Goal: Task Accomplishment & Management: Complete application form

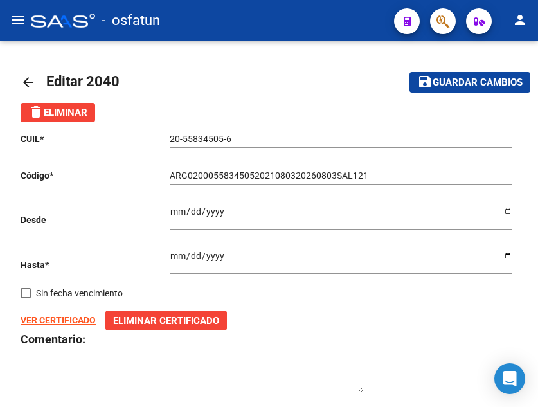
click at [14, 19] on mat-icon "menu" at bounding box center [17, 19] width 15 height 15
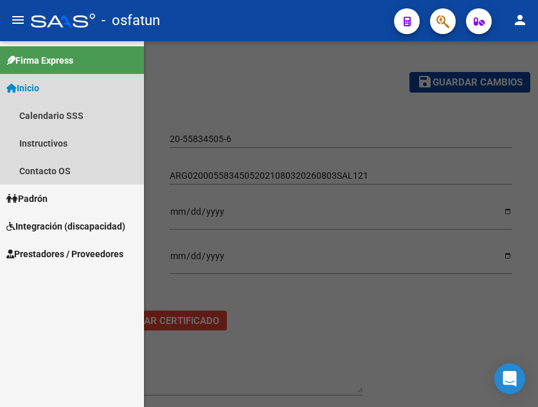
click at [39, 85] on span "Inicio" at bounding box center [22, 88] width 33 height 14
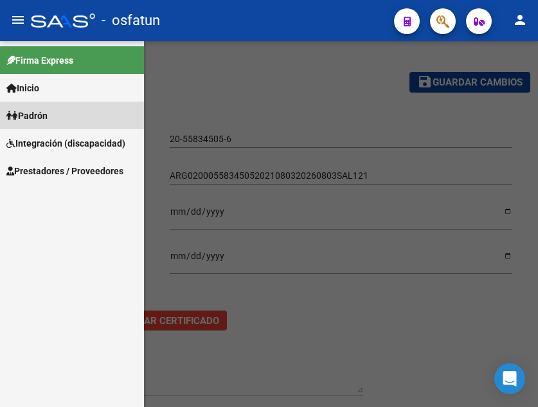
click at [54, 114] on link "Padrón" at bounding box center [72, 116] width 144 height 28
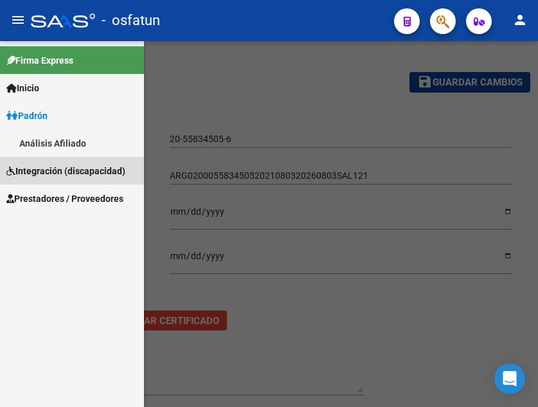
click at [74, 166] on span "Integración (discapacidad)" at bounding box center [65, 171] width 119 height 14
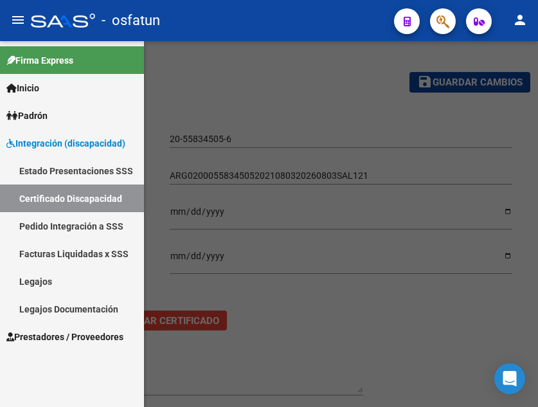
click at [60, 334] on span "Prestadores / Proveedores" at bounding box center [64, 337] width 117 height 14
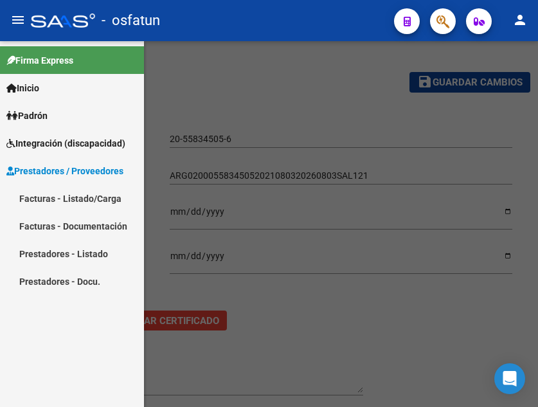
click at [46, 251] on link "Prestadores - Listado" at bounding box center [72, 254] width 144 height 28
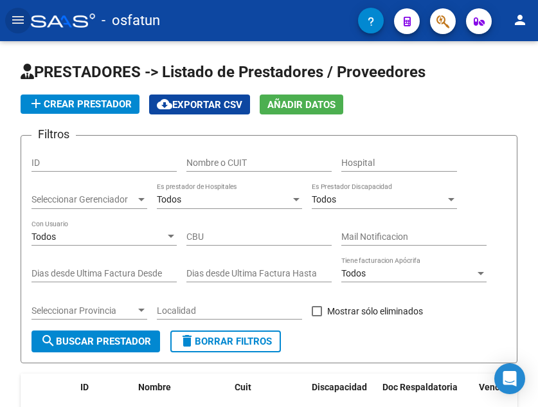
click at [6, 15] on button "menu" at bounding box center [18, 21] width 26 height 26
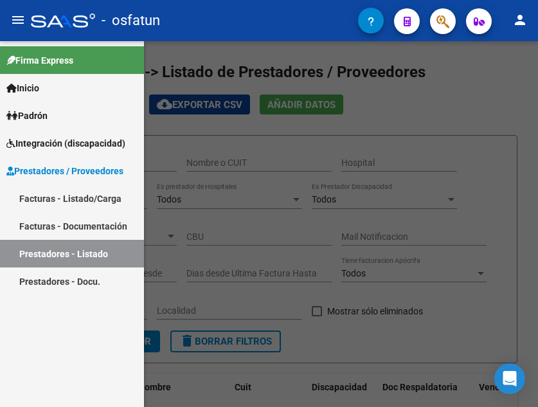
click at [93, 228] on link "Facturas - Documentación" at bounding box center [72, 226] width 144 height 28
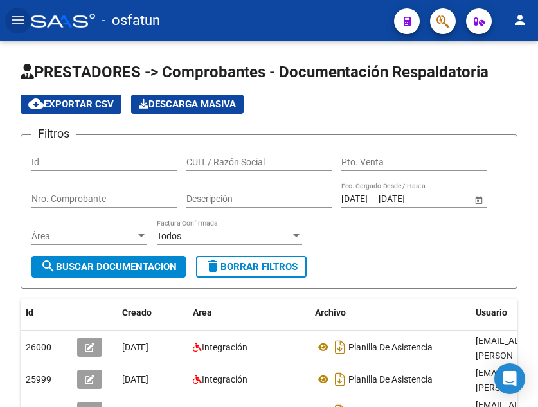
click at [19, 18] on mat-icon "menu" at bounding box center [17, 19] width 15 height 15
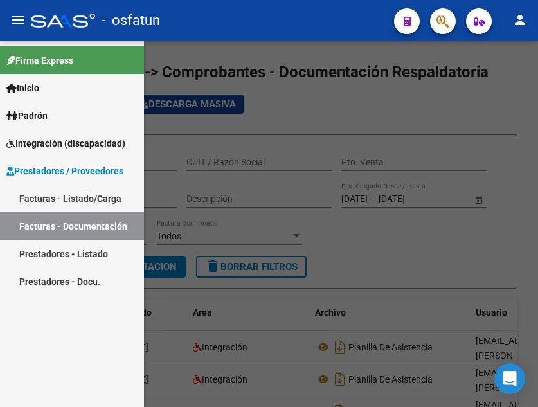
click at [73, 200] on link "Facturas - Listado/Carga" at bounding box center [72, 199] width 144 height 28
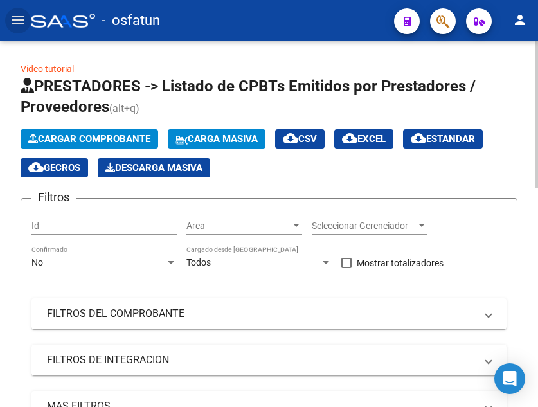
click at [110, 142] on span "Cargar Comprobante" at bounding box center [89, 139] width 122 height 12
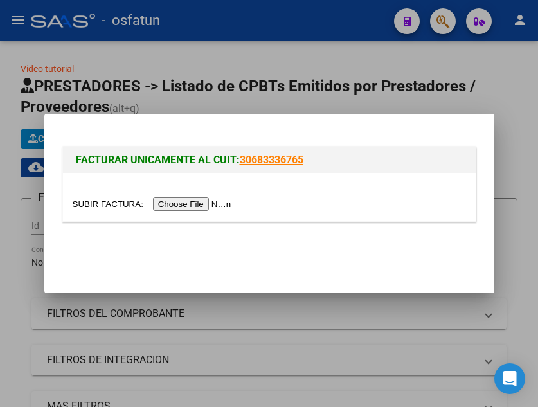
click at [181, 207] on input "file" at bounding box center [154, 204] width 163 height 14
click at [226, 205] on input "file" at bounding box center [154, 204] width 163 height 14
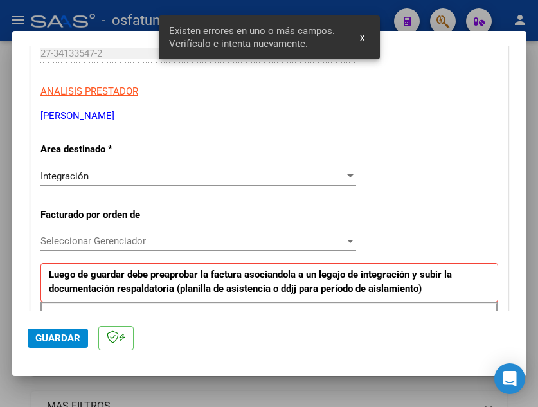
scroll to position [381, 0]
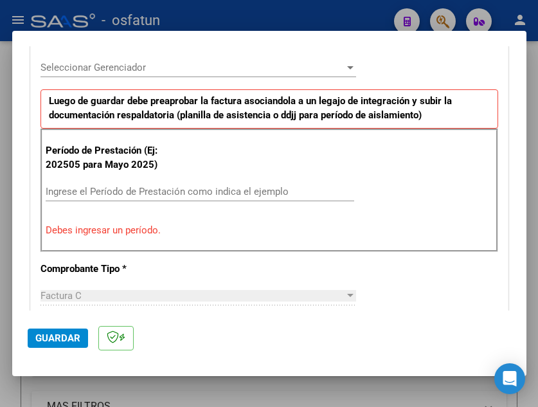
click at [165, 182] on div "Ingrese el Período de Prestación como indica el ejemplo" at bounding box center [200, 191] width 309 height 19
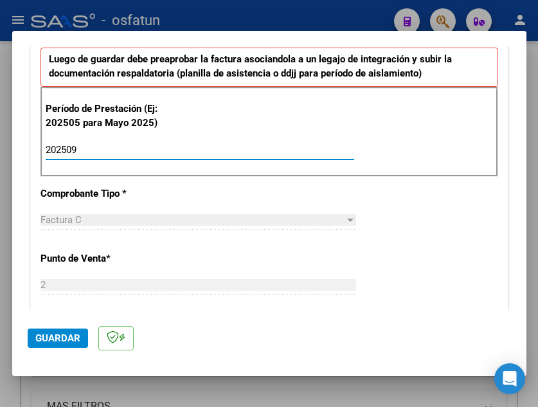
scroll to position [461, 0]
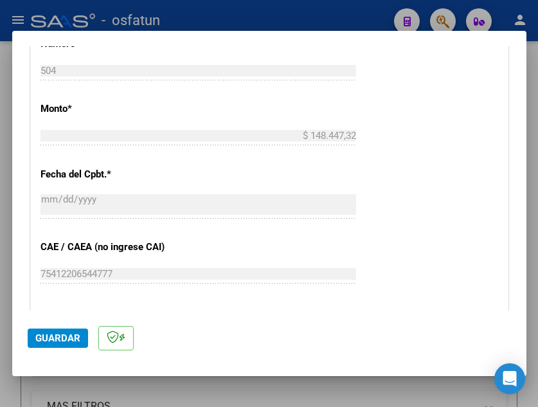
type input "202509"
click at [450, 237] on div "CUIT * 27-34133547-2 Ingresar CUIT ANALISIS PRESTADOR ADRA [PERSON_NAME] Area d…" at bounding box center [269, 58] width 477 height 1106
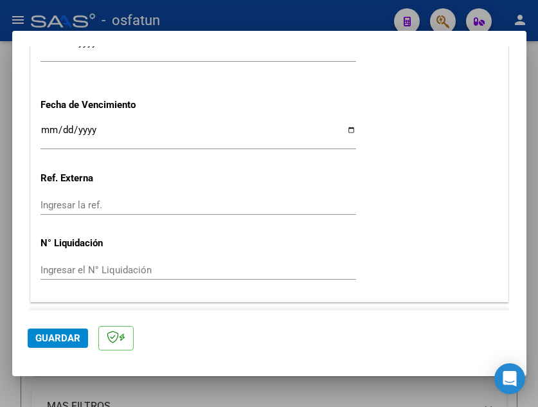
scroll to position [1045, 0]
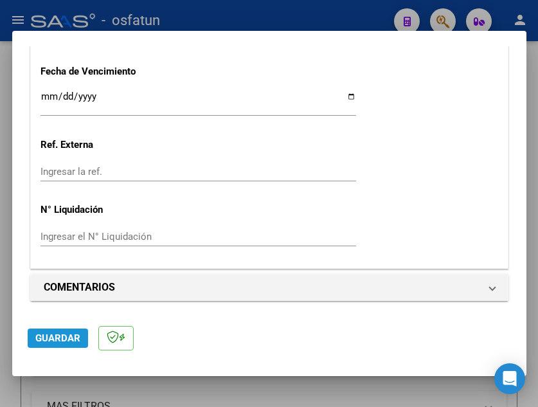
click at [67, 347] on button "Guardar" at bounding box center [58, 338] width 60 height 19
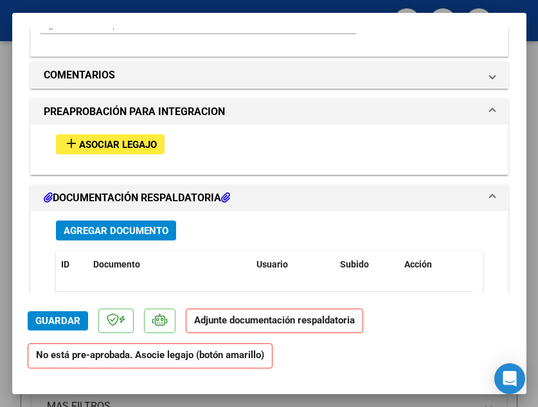
scroll to position [1287, 0]
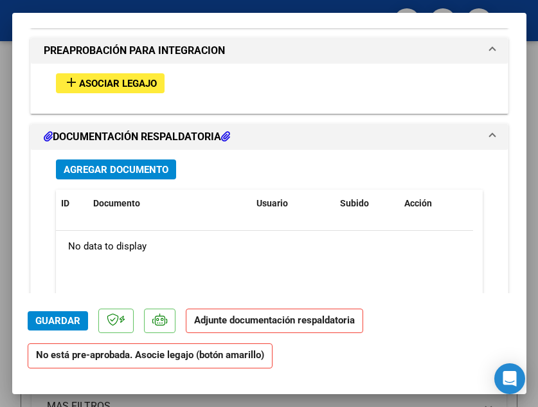
click at [120, 93] on div "add Asociar Legajo" at bounding box center [269, 83] width 446 height 39
click at [121, 88] on span "Asociar Legajo" at bounding box center [118, 84] width 78 height 12
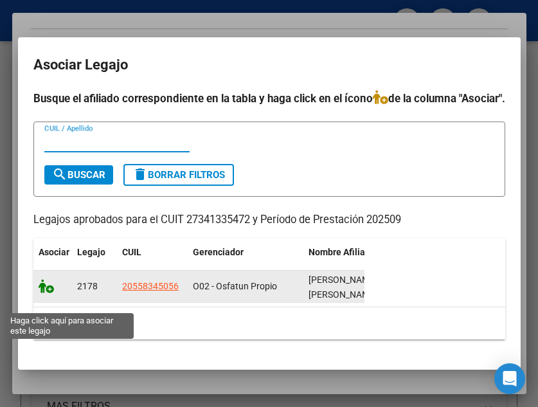
click at [39, 293] on icon at bounding box center [46, 286] width 15 height 14
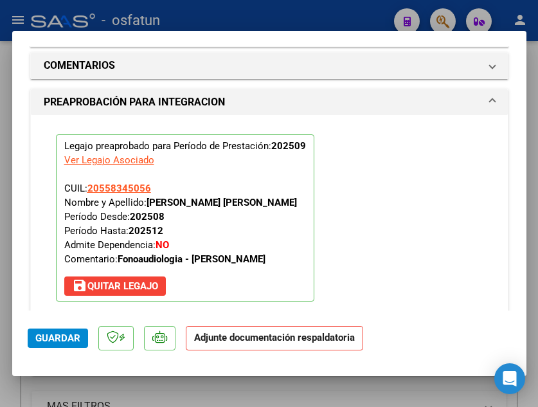
scroll to position [1577, 0]
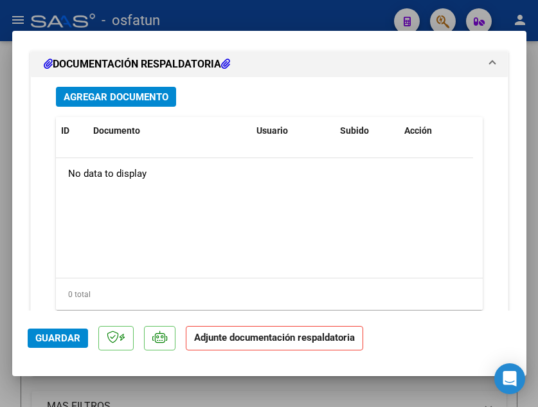
click at [39, 308] on mat-expansion-panel "DOCUMENTACIÓN RESPALDATORIA Agregar Documento ID Documento Usuario Subido Acció…" at bounding box center [269, 206] width 479 height 311
click at [234, 340] on strong "Adjunte documentación respaldatoria" at bounding box center [274, 338] width 161 height 12
click at [108, 96] on span "Agregar Documento" at bounding box center [116, 97] width 105 height 12
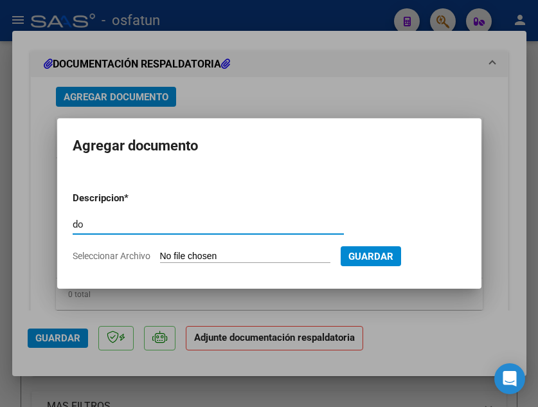
type input "d"
type input "planilla de asistencia + autorización"
click at [258, 255] on input "Seleccionar Archivo" at bounding box center [245, 257] width 170 height 12
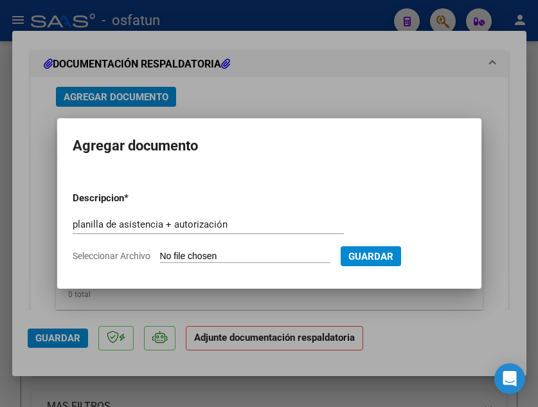
type input "C:\fakepath\[PERSON_NAME] FC 02 504 DOCU.pdf"
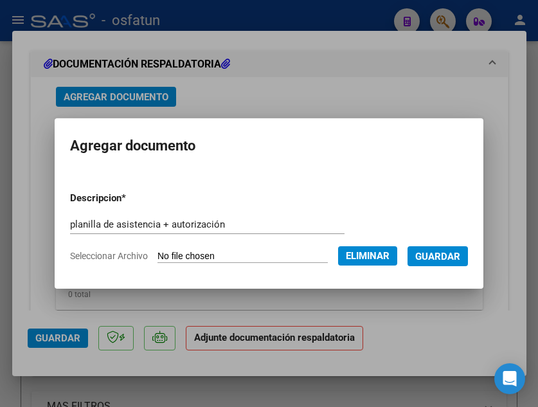
click at [416, 262] on span "Guardar" at bounding box center [438, 257] width 45 height 12
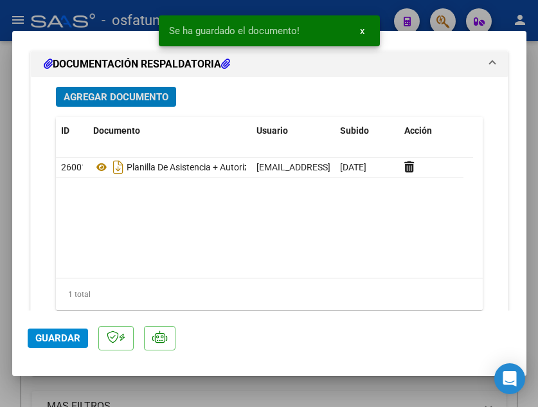
click at [359, 28] on button "x" at bounding box center [362, 30] width 25 height 23
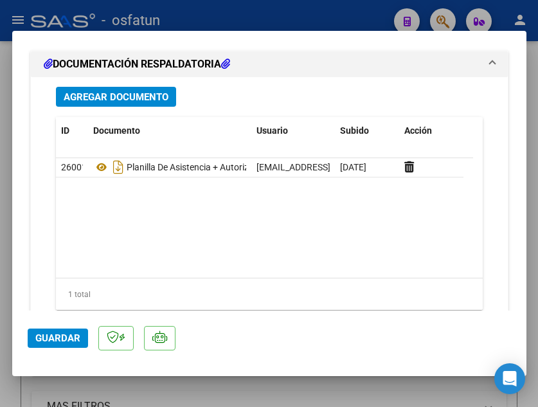
click at [353, 12] on div at bounding box center [269, 203] width 538 height 407
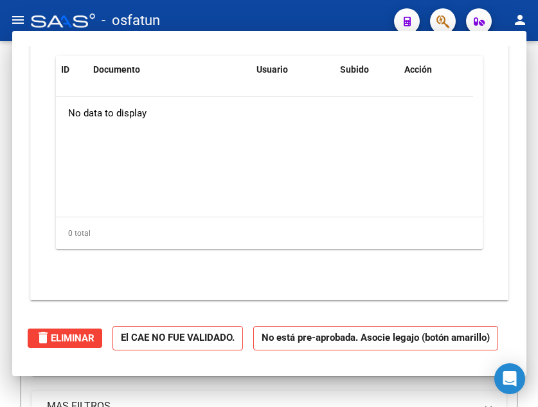
type input "$ 0,00"
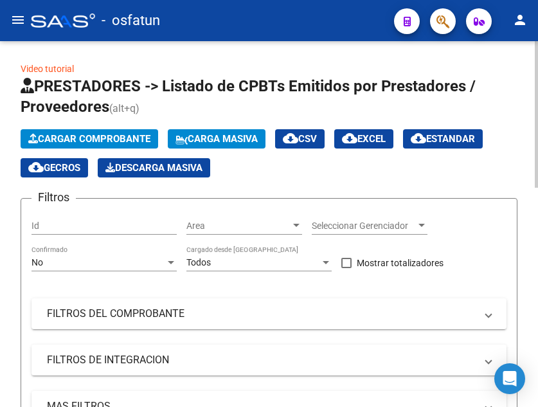
click at [120, 143] on span "Cargar Comprobante" at bounding box center [89, 139] width 122 height 12
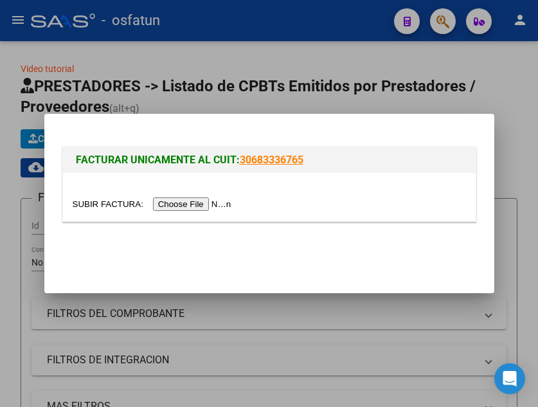
click at [176, 205] on input "file" at bounding box center [154, 204] width 163 height 14
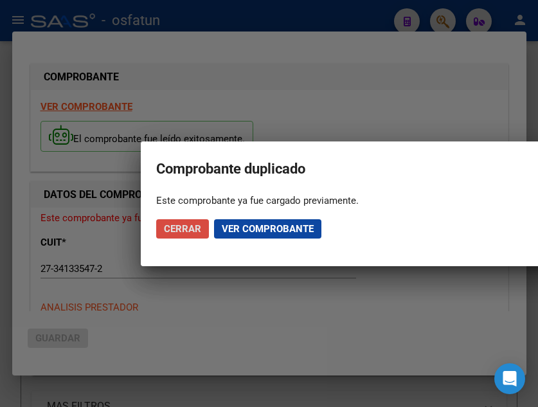
click at [190, 228] on span "Cerrar" at bounding box center [182, 229] width 37 height 12
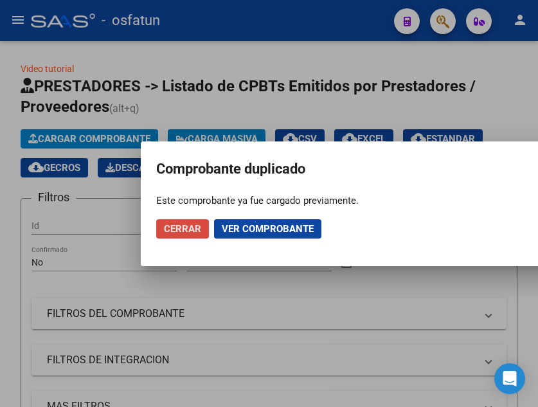
click at [194, 228] on span "Cerrar" at bounding box center [182, 229] width 37 height 12
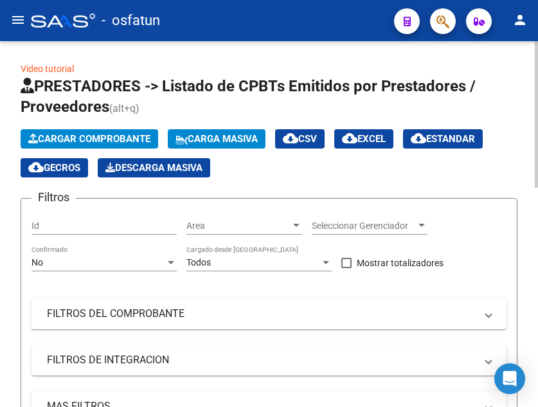
click at [67, 138] on span "Cargar Comprobante" at bounding box center [89, 139] width 122 height 12
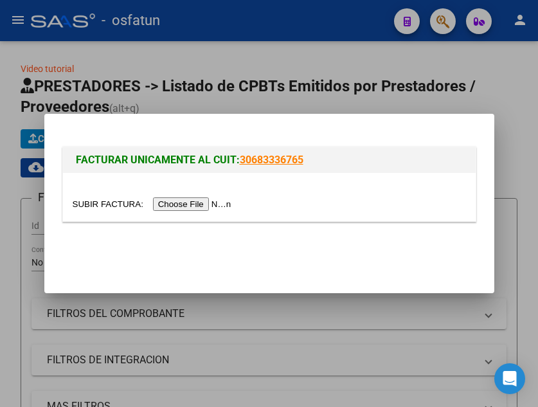
click at [170, 203] on input "file" at bounding box center [154, 204] width 163 height 14
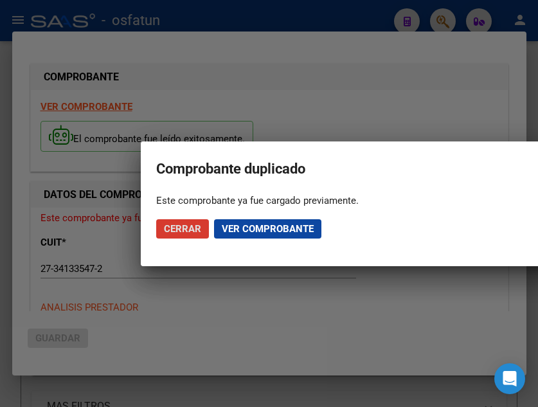
click at [179, 228] on span "Cerrar" at bounding box center [182, 229] width 37 height 12
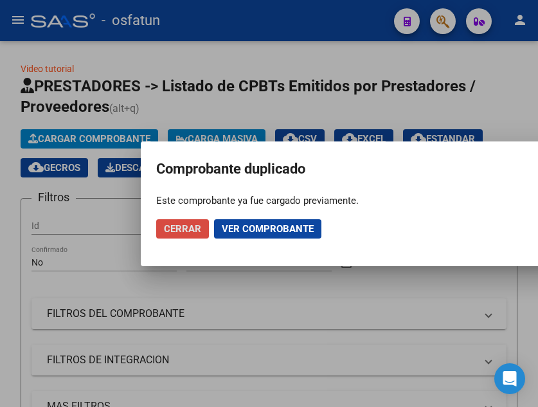
click at [179, 228] on span "Cerrar" at bounding box center [182, 229] width 37 height 12
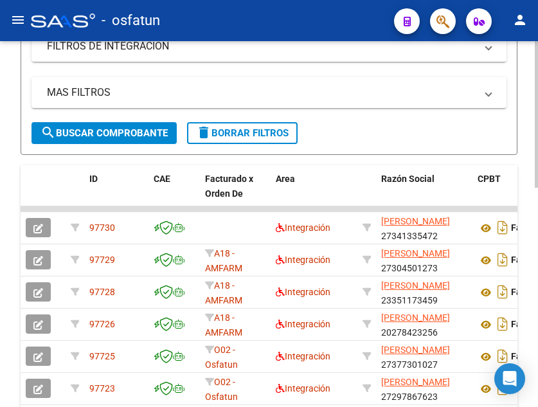
scroll to position [386, 0]
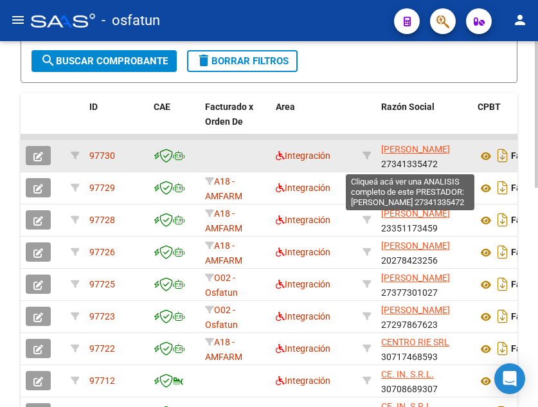
click at [419, 145] on span "[PERSON_NAME]" at bounding box center [415, 149] width 69 height 10
type textarea "27341335472"
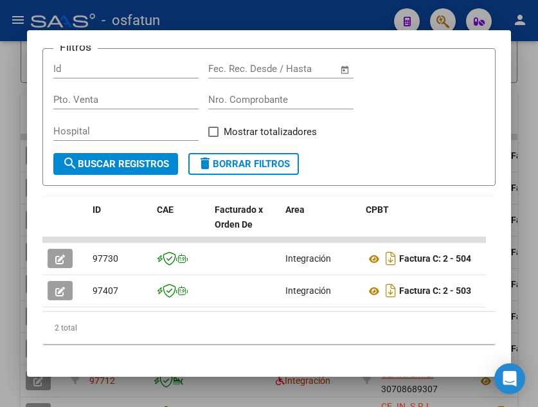
scroll to position [236, 0]
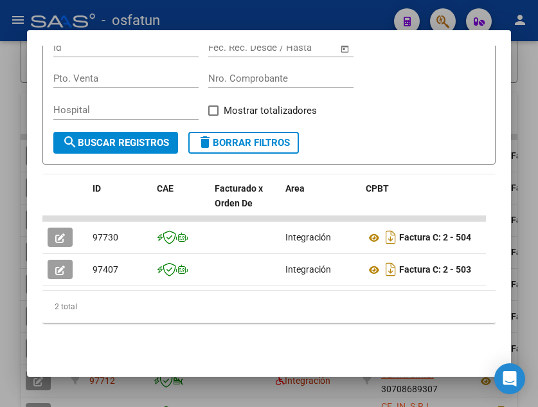
drag, startPoint x: 127, startPoint y: 332, endPoint x: 159, endPoint y: 321, distance: 33.4
click at [152, 323] on div "2 total" at bounding box center [269, 307] width 454 height 32
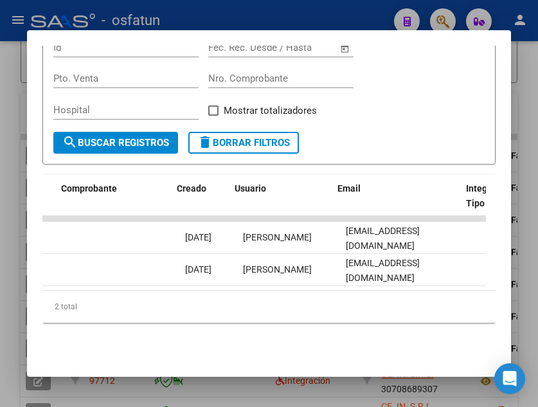
scroll to position [0, 1337]
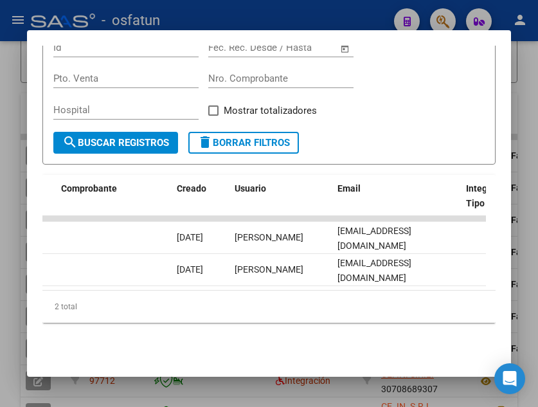
click at [354, 17] on div at bounding box center [269, 203] width 538 height 407
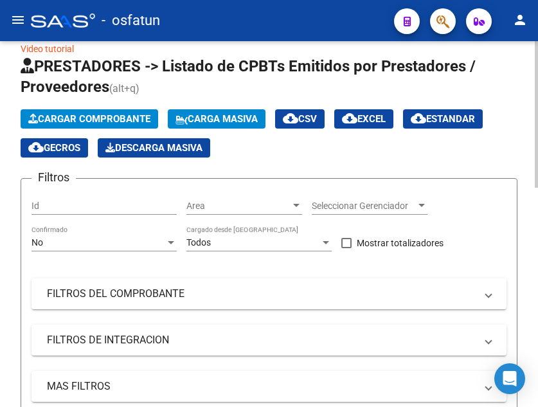
scroll to position [0, 0]
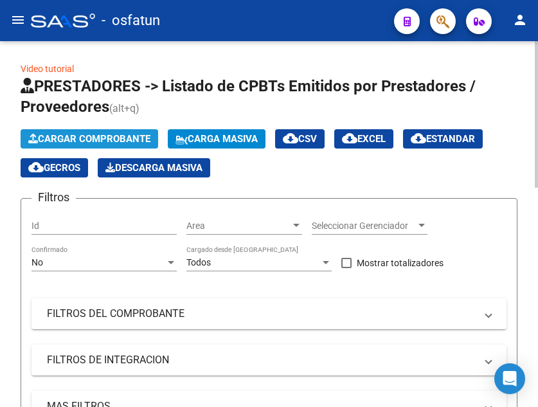
click at [94, 140] on span "Cargar Comprobante" at bounding box center [89, 139] width 122 height 12
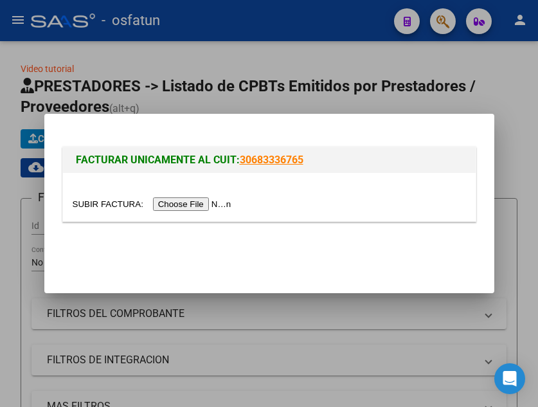
click at [191, 207] on input "file" at bounding box center [154, 204] width 163 height 14
click at [200, 94] on div at bounding box center [269, 203] width 538 height 407
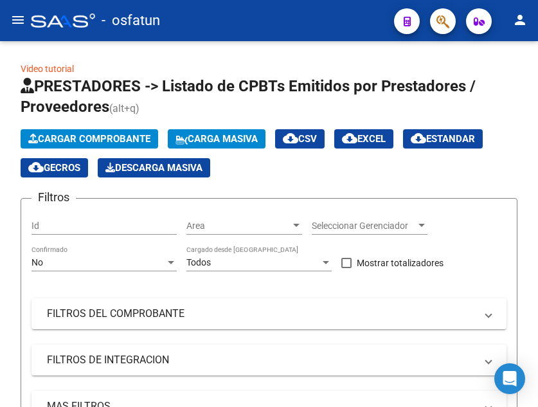
click at [22, 23] on mat-icon "menu" at bounding box center [17, 19] width 15 height 15
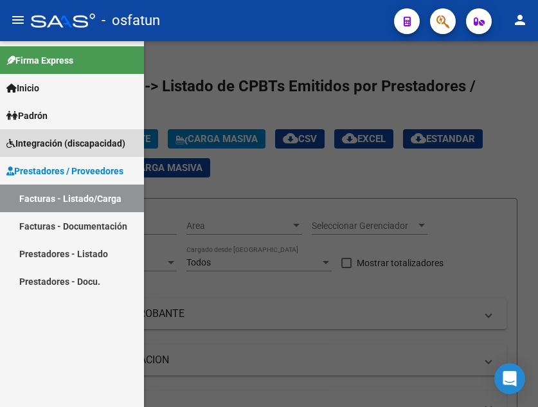
click at [53, 137] on span "Integración (discapacidad)" at bounding box center [65, 143] width 119 height 14
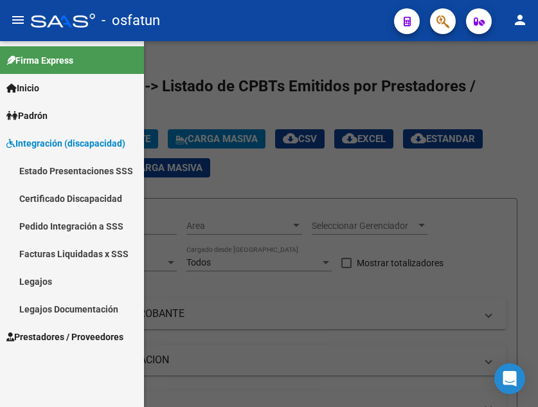
click at [62, 280] on link "Legajos" at bounding box center [72, 282] width 144 height 28
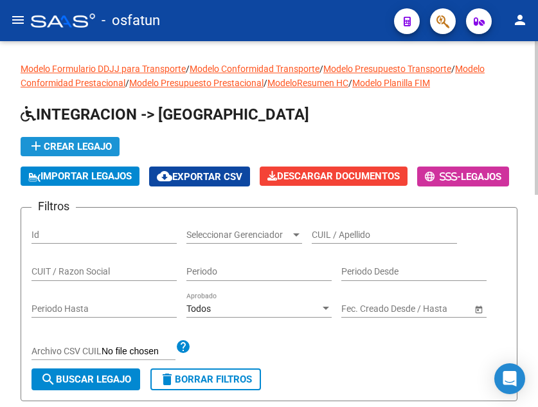
click at [68, 145] on span "add Crear Legajo" at bounding box center [70, 147] width 84 height 12
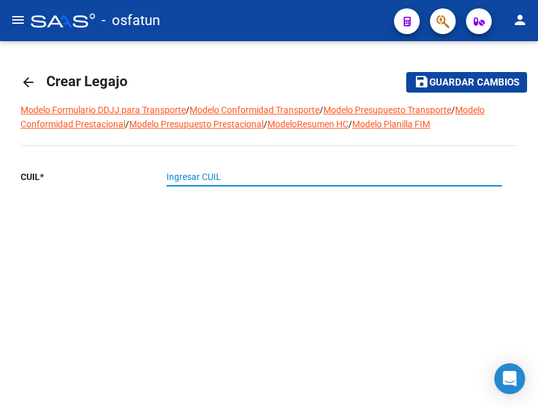
click at [223, 177] on input "Ingresar CUIL" at bounding box center [335, 177] width 336 height 11
paste input "20-58262754-2"
type input "20-58262754-2"
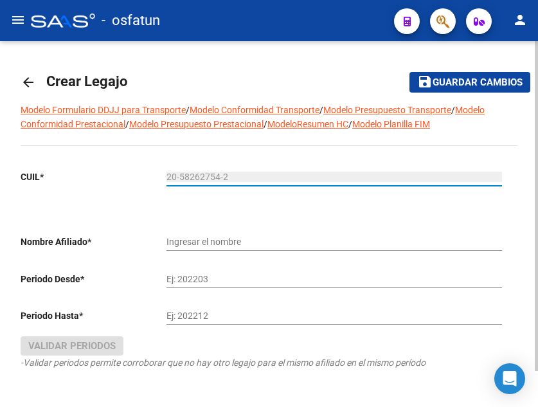
type input "[PERSON_NAME]"
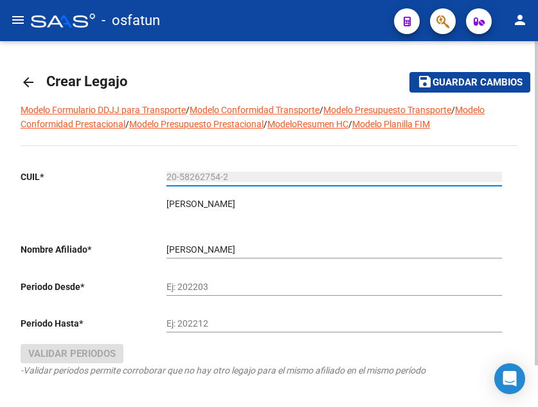
type input "20-58262754-2"
click at [197, 280] on div "Ej: 202203" at bounding box center [335, 283] width 336 height 26
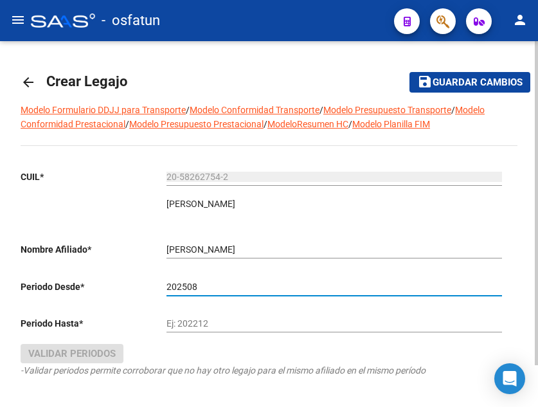
type input "202508"
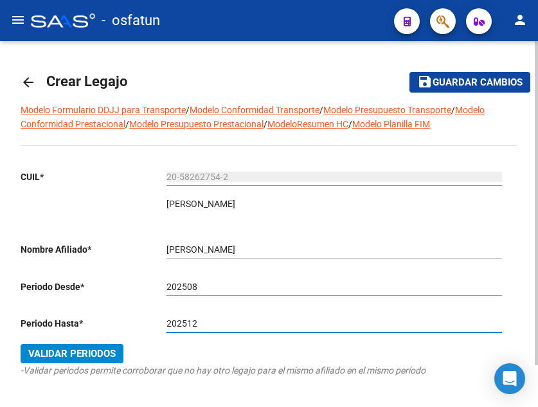
type input "202512"
click at [89, 351] on span "Validar Periodos" at bounding box center [71, 354] width 87 height 12
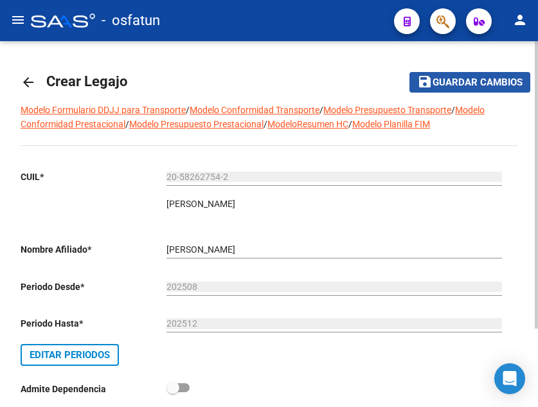
click at [458, 80] on span "Guardar cambios" at bounding box center [478, 83] width 90 height 12
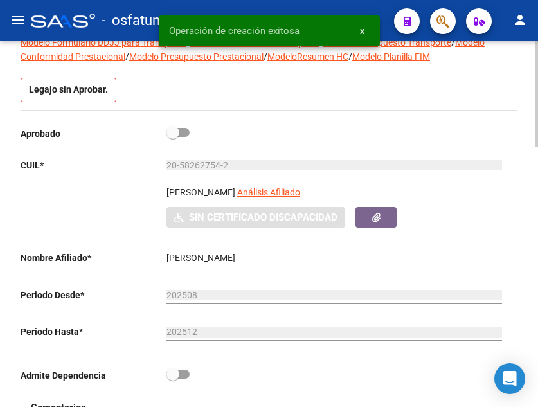
scroll to position [129, 0]
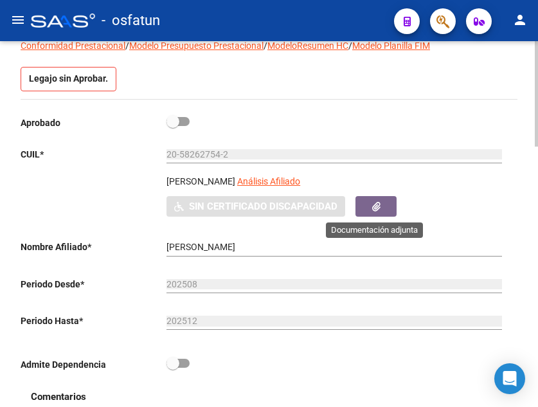
click at [383, 202] on button "button" at bounding box center [376, 206] width 41 height 20
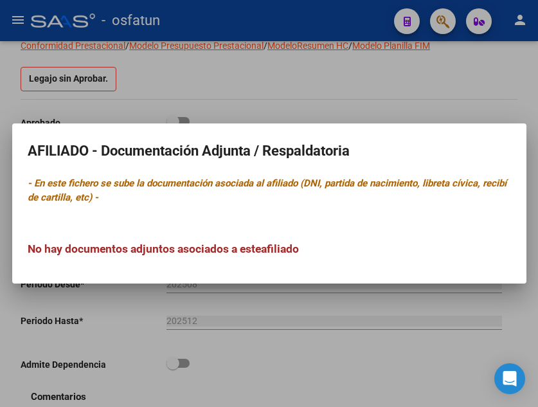
click at [383, 204] on p "- En este fichero se sube la documentación asociada al afiliado (DNI, partida d…" at bounding box center [270, 190] width 484 height 29
click at [329, 338] on div at bounding box center [269, 203] width 538 height 407
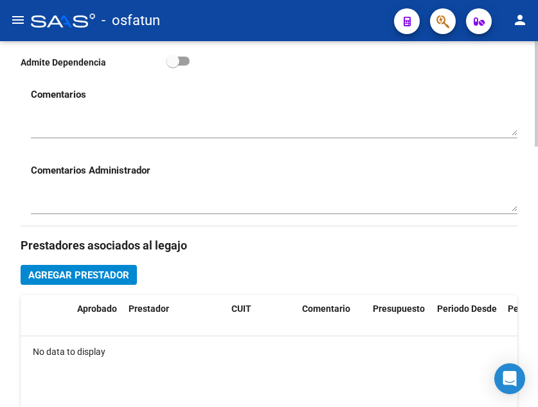
scroll to position [515, 0]
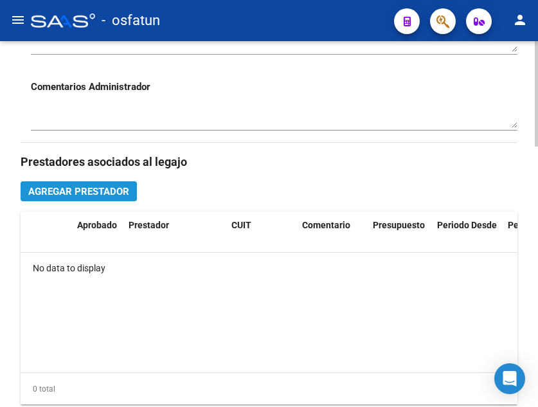
click at [113, 190] on span "Agregar Prestador" at bounding box center [78, 192] width 101 height 12
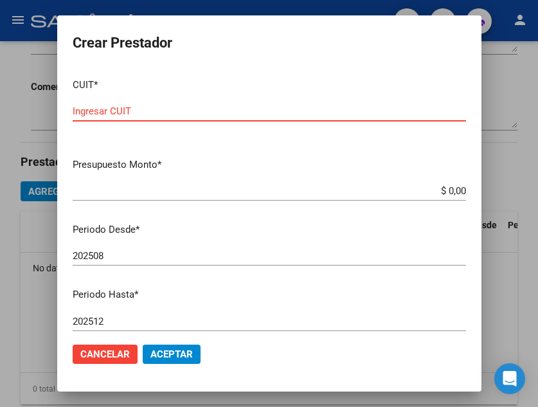
click at [127, 116] on input "Ingresar CUIT" at bounding box center [270, 112] width 394 height 12
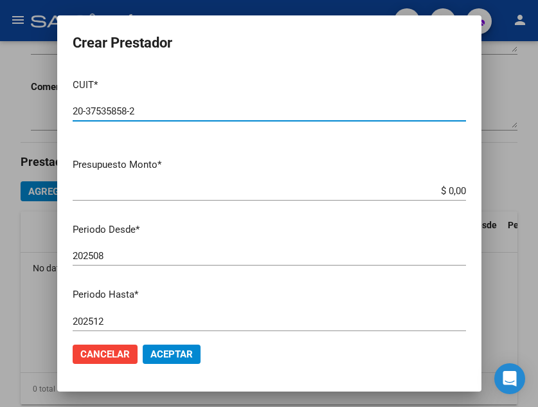
type input "20-37535858-2"
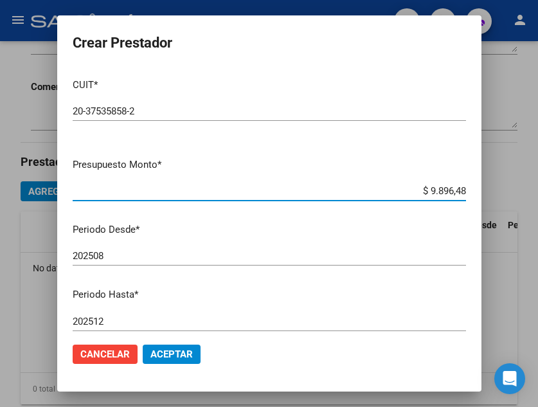
type input "$ 98.964,88"
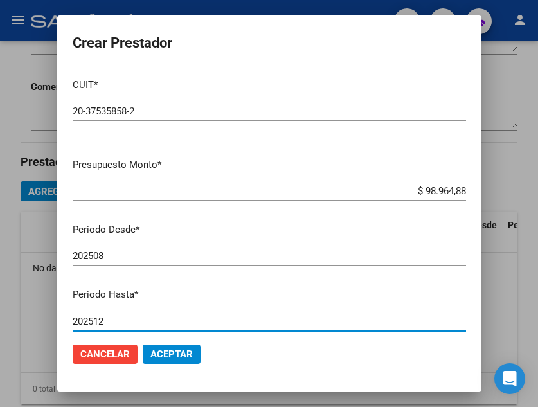
scroll to position [176, 0]
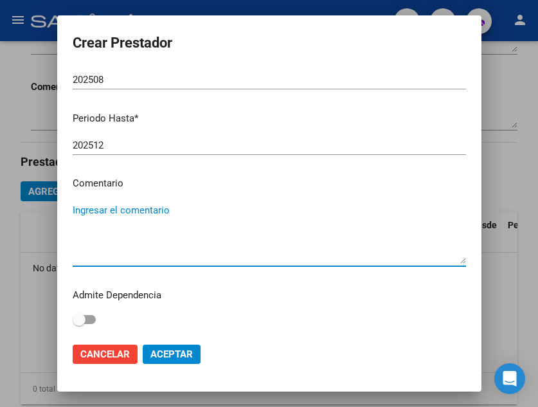
click at [153, 260] on textarea "Ingresar el comentario" at bounding box center [270, 233] width 394 height 60
type textarea "[DEMOGRAPHIC_DATA][PERSON_NAME]"
click at [178, 354] on span "Aceptar" at bounding box center [172, 355] width 42 height 12
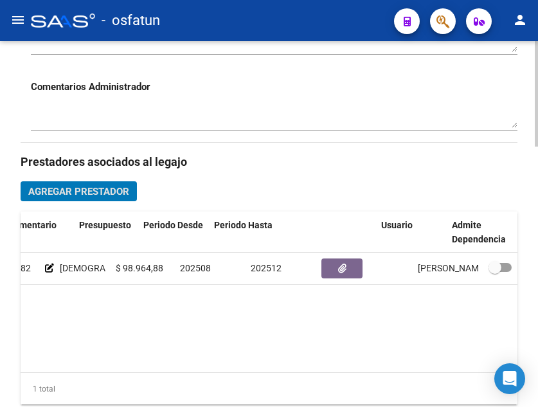
scroll to position [0, 294]
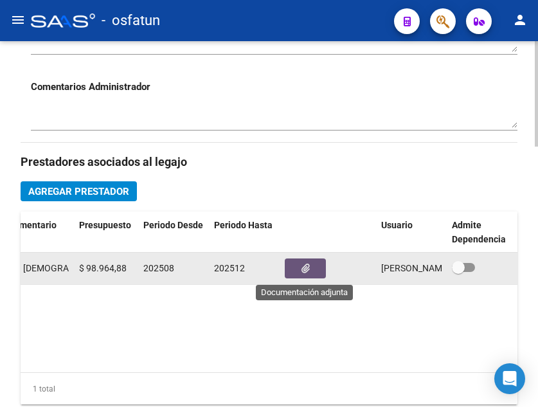
click at [311, 262] on button "button" at bounding box center [305, 269] width 41 height 20
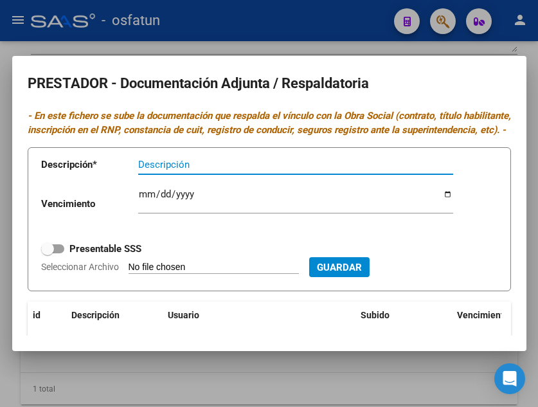
click at [160, 170] on input "Descripción" at bounding box center [295, 165] width 315 height 12
type input "ç"
type input "Documentación [PERSON_NAME]"
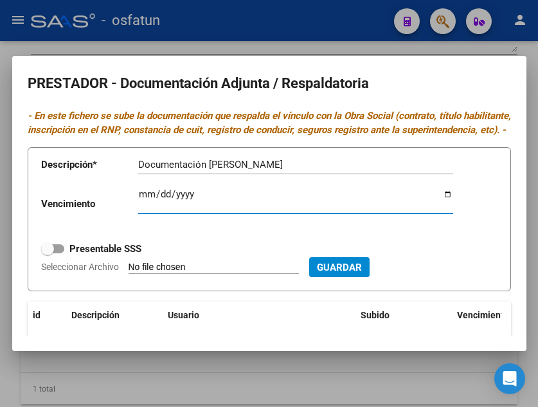
click at [143, 208] on input "Ingresar vencimiento" at bounding box center [295, 199] width 315 height 21
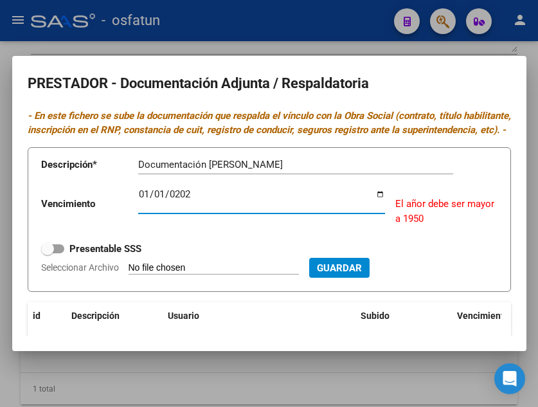
type input "[DATE]"
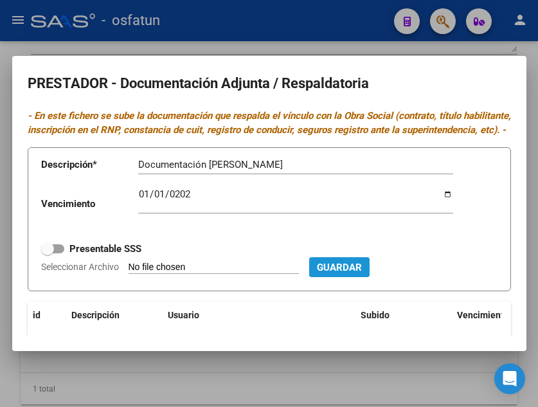
click at [356, 273] on span "Guardar" at bounding box center [339, 268] width 45 height 12
click at [163, 274] on input "Seleccionar Archivo" at bounding box center [214, 268] width 170 height 12
type input "C:\fakepath\[PERSON_NAME].pdf"
click at [61, 253] on span at bounding box center [52, 248] width 23 height 9
click at [48, 254] on input "Presentable SSS" at bounding box center [47, 253] width 1 height 1
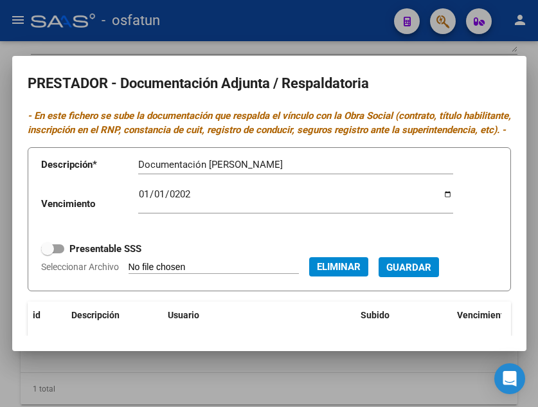
checkbox input "true"
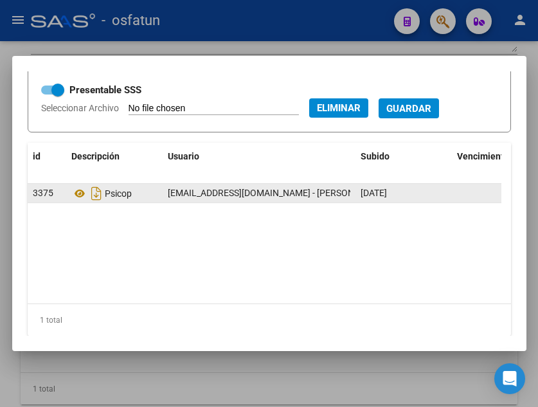
scroll to position [76, 0]
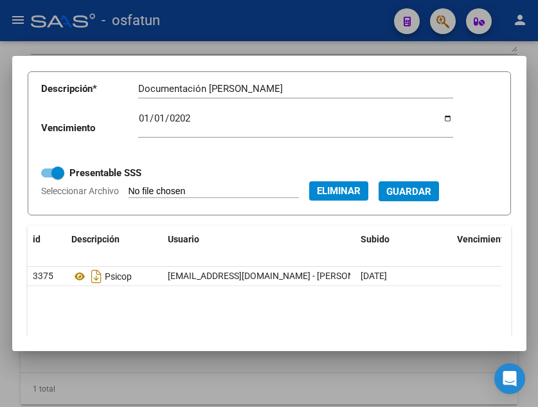
click at [432, 197] on span "Guardar" at bounding box center [409, 191] width 45 height 12
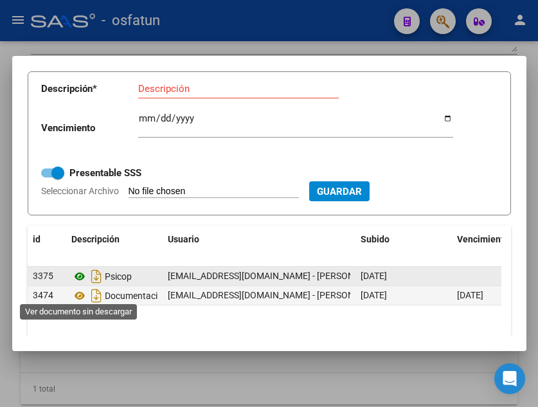
click at [80, 284] on icon at bounding box center [79, 276] width 17 height 15
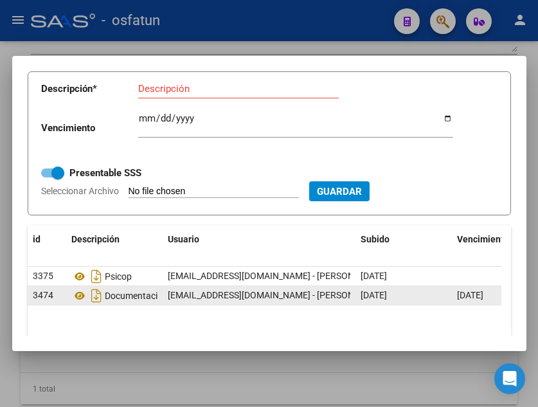
drag, startPoint x: 369, startPoint y: 309, endPoint x: 481, endPoint y: 310, distance: 111.9
click at [481, 306] on div "3474 Documentación [PERSON_NAME] [EMAIL_ADDRESS][DOMAIN_NAME] - [PERSON_NAME] […" at bounding box center [359, 295] width 663 height 19
click at [484, 300] on span "[DATE]" at bounding box center [470, 295] width 26 height 10
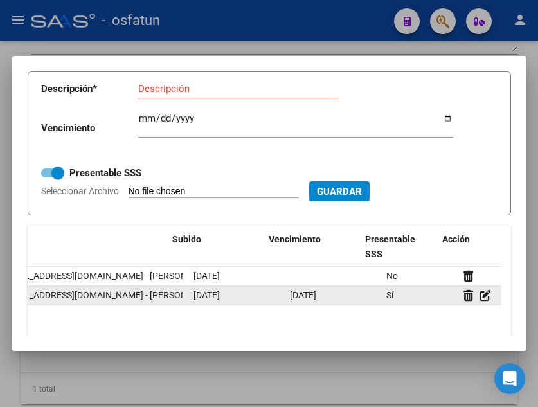
scroll to position [0, 188]
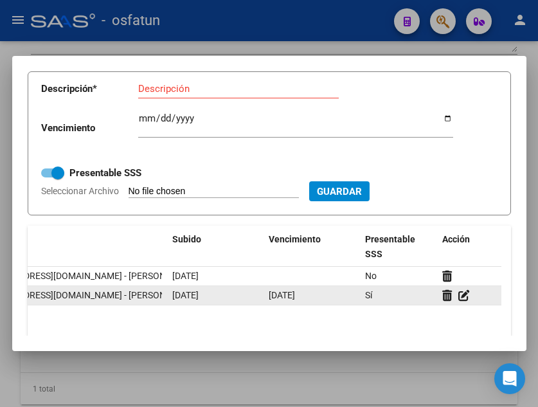
click at [497, 306] on div "3474 Documentación [PERSON_NAME] [EMAIL_ADDRESS][DOMAIN_NAME] - [PERSON_NAME] […" at bounding box center [170, 295] width 663 height 19
click at [443, 302] on icon at bounding box center [448, 295] width 10 height 12
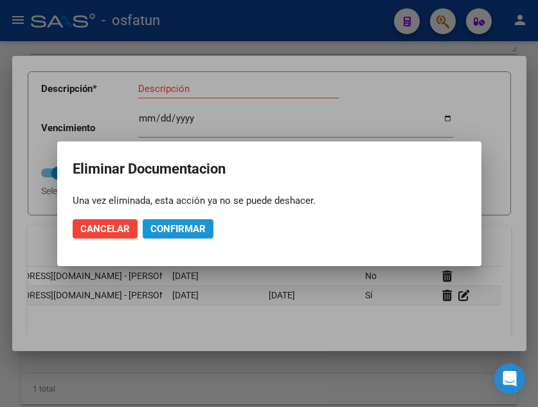
click at [168, 224] on span "Confirmar" at bounding box center [178, 229] width 55 height 12
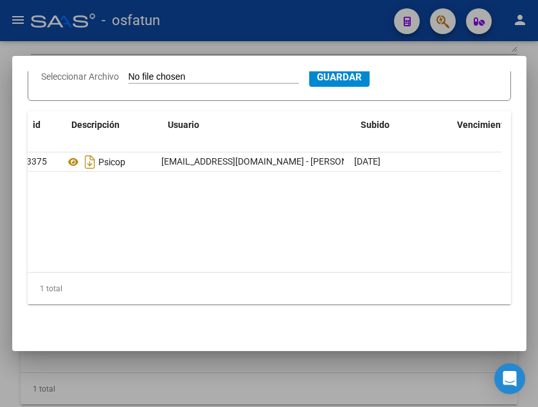
scroll to position [0, 0]
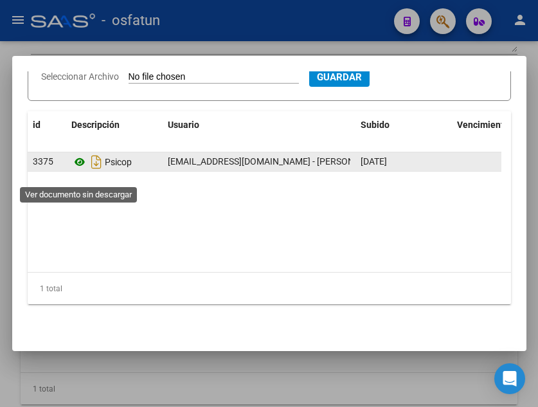
click at [77, 170] on icon at bounding box center [79, 161] width 17 height 15
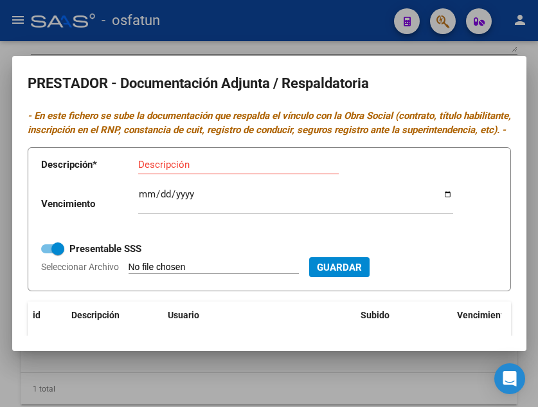
click at [251, 33] on div at bounding box center [269, 203] width 538 height 407
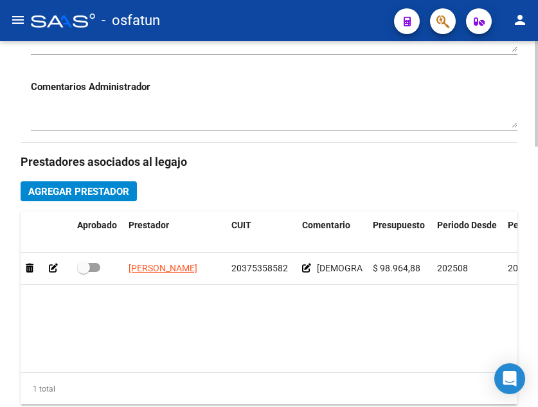
click at [49, 192] on span "Agregar Prestador" at bounding box center [78, 192] width 101 height 12
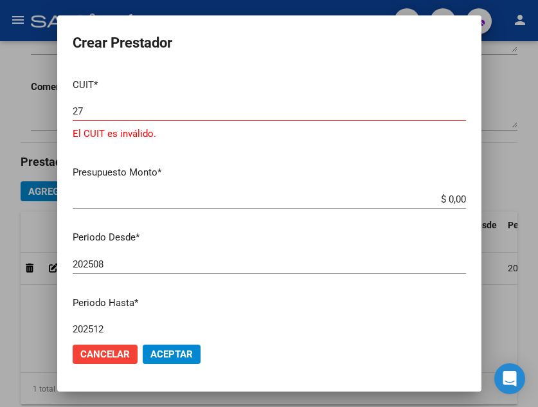
click at [161, 113] on input "27" at bounding box center [270, 112] width 394 height 12
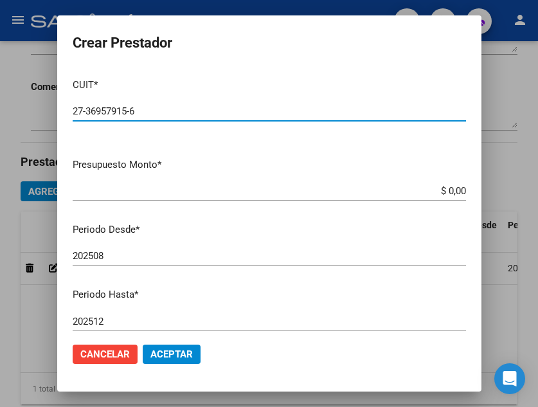
type input "27-36957915-6"
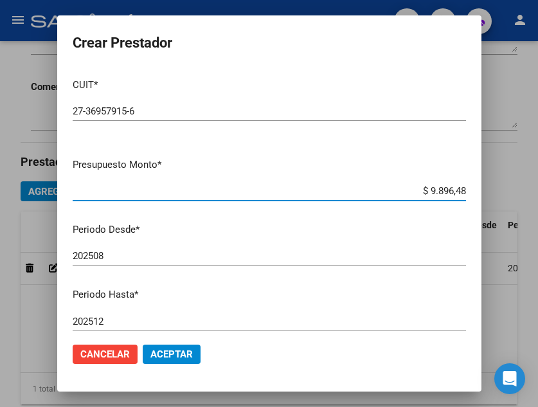
type input "$ 98.964,88"
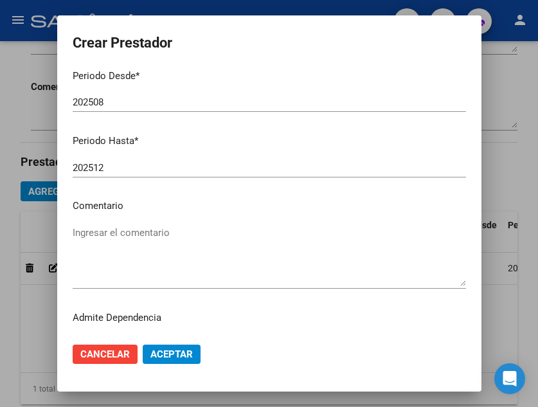
scroll to position [176, 0]
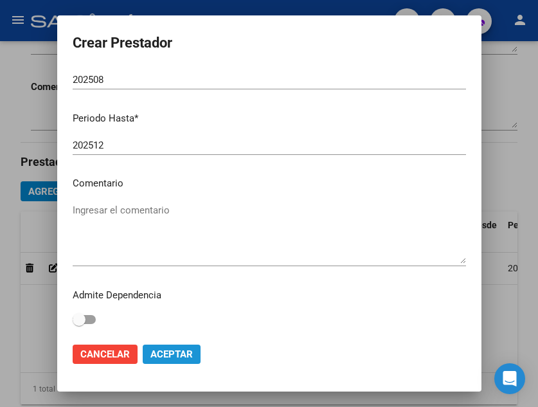
click at [178, 356] on span "Aceptar" at bounding box center [172, 355] width 42 height 12
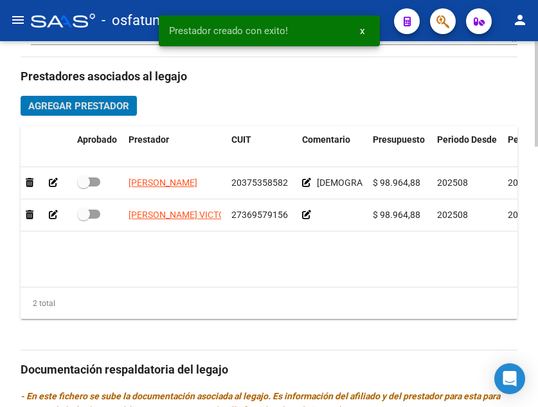
scroll to position [519, 0]
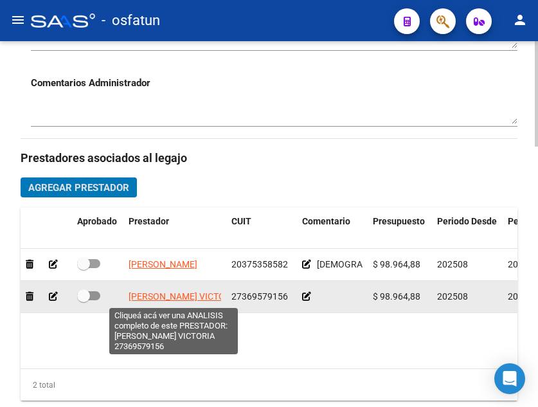
click at [169, 297] on span "[PERSON_NAME] VICTORIA" at bounding box center [184, 296] width 111 height 10
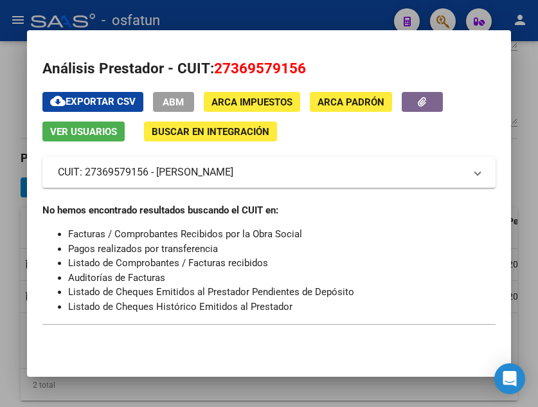
click at [344, 16] on div at bounding box center [269, 203] width 538 height 407
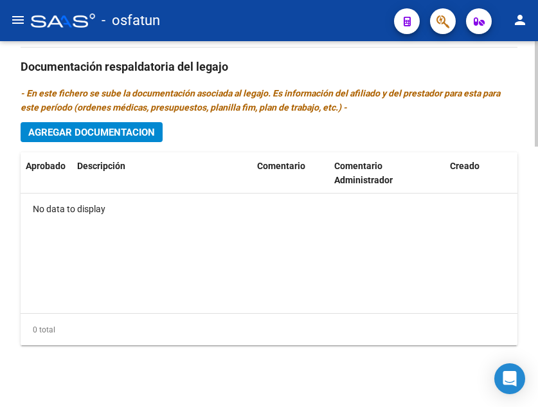
scroll to position [583, 0]
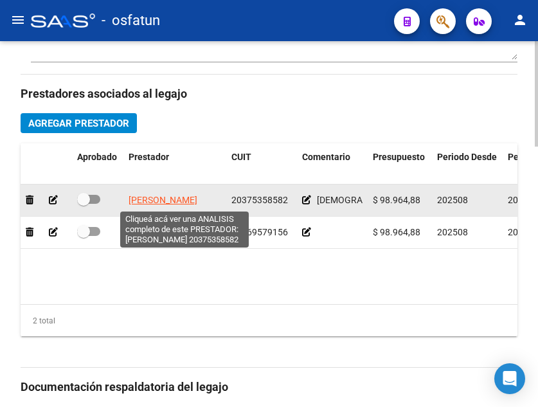
click at [146, 195] on span "[PERSON_NAME]" at bounding box center [163, 200] width 69 height 10
type textarea "20375358582"
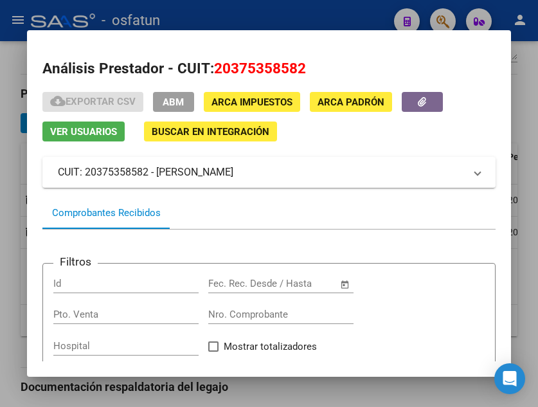
click at [354, 15] on div at bounding box center [269, 203] width 538 height 407
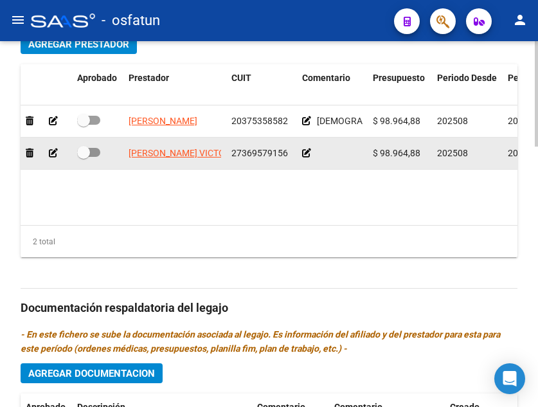
scroll to position [647, 0]
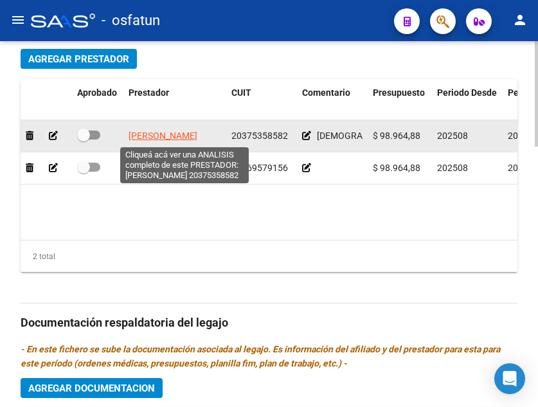
click at [143, 140] on span "[PERSON_NAME]" at bounding box center [163, 136] width 69 height 10
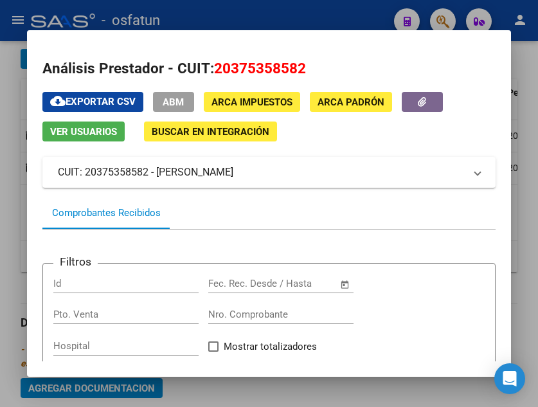
click at [297, 15] on div at bounding box center [269, 203] width 538 height 407
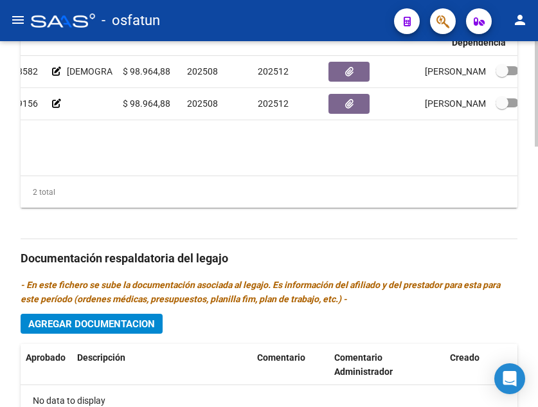
scroll to position [0, 294]
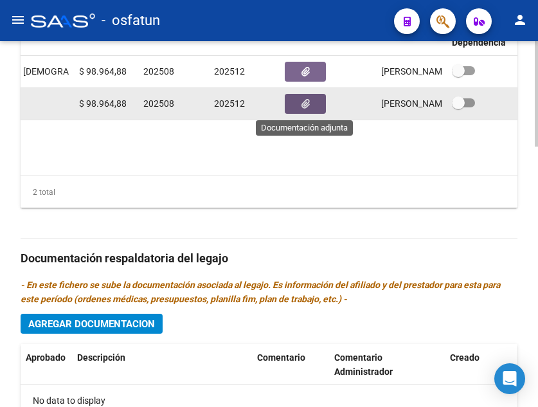
click at [313, 104] on button "button" at bounding box center [305, 104] width 41 height 20
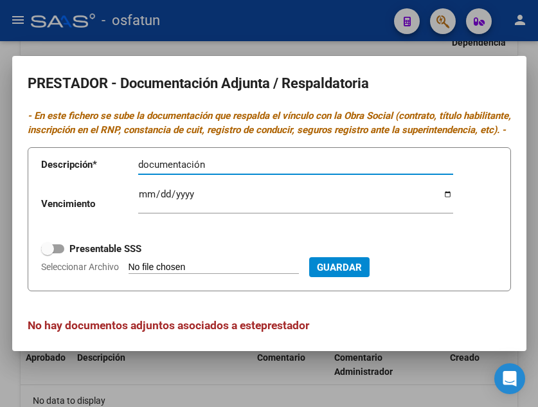
type input "documentación"
click at [146, 210] on input "Ingresar vencimiento" at bounding box center [295, 199] width 315 height 21
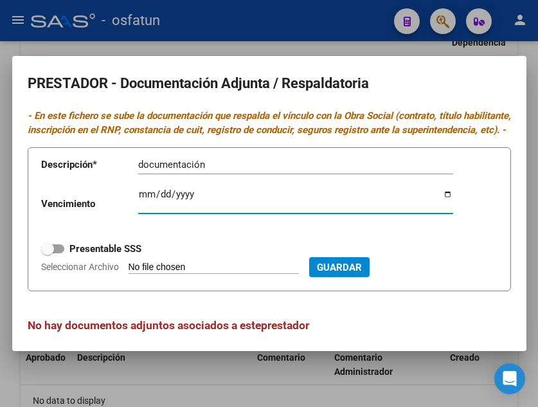
click at [148, 210] on input "Ingresar vencimiento" at bounding box center [295, 199] width 315 height 21
click at [164, 210] on input "Ingresar vencimiento" at bounding box center [295, 199] width 315 height 21
click at [164, 209] on input "Ingresar vencimiento" at bounding box center [295, 199] width 315 height 21
type input "[DATE]"
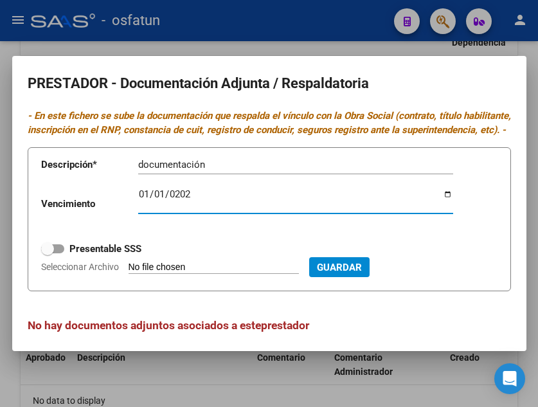
click at [237, 274] on input "Seleccionar Archivo" at bounding box center [214, 268] width 170 height 12
type input "C:\fakepath\[PERSON_NAME] Victoria - Psicologa.pdf"
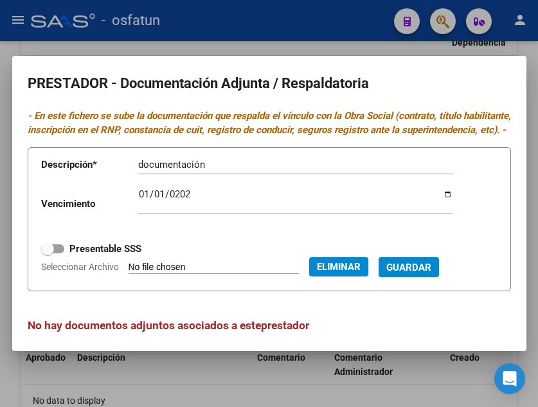
click at [432, 273] on span "Guardar" at bounding box center [409, 268] width 45 height 12
checkbox input "true"
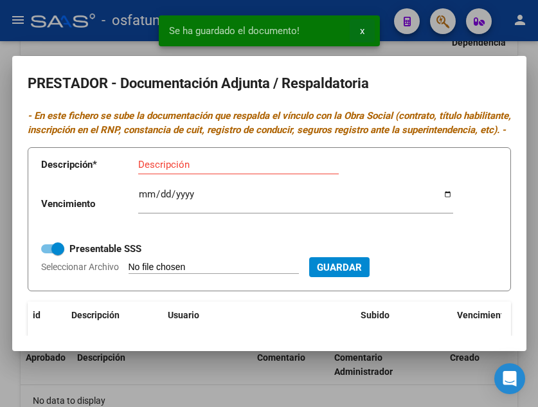
click at [358, 31] on button "x" at bounding box center [362, 30] width 25 height 23
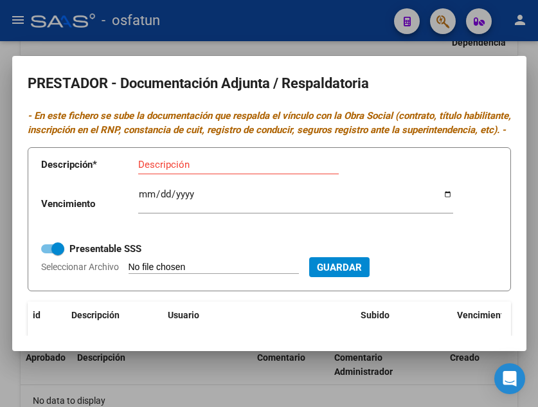
click at [355, 47] on div at bounding box center [269, 203] width 538 height 407
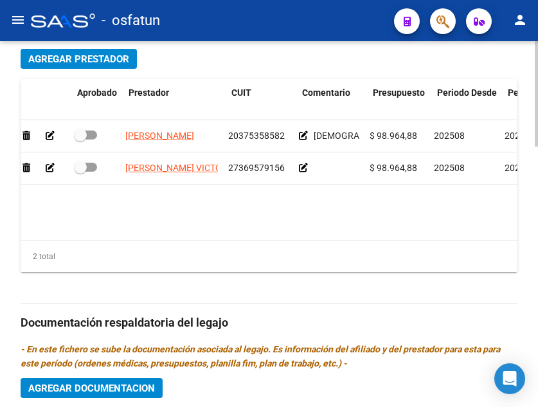
scroll to position [0, 0]
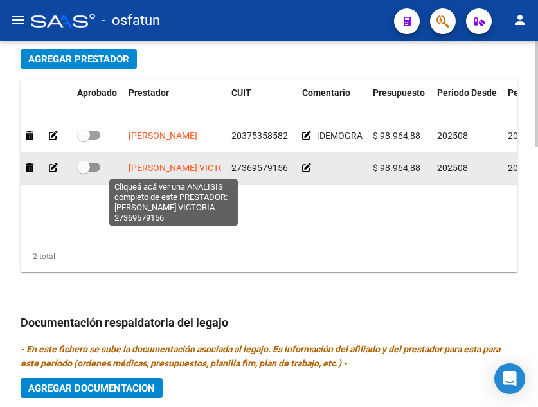
click at [152, 171] on span "[PERSON_NAME] VICTORIA" at bounding box center [184, 168] width 111 height 10
type textarea "27369579156"
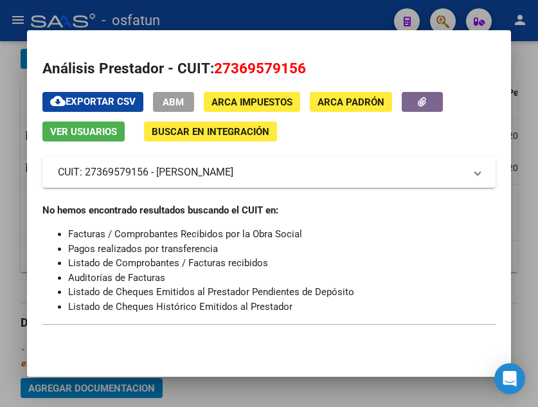
click at [281, 18] on div at bounding box center [269, 203] width 538 height 407
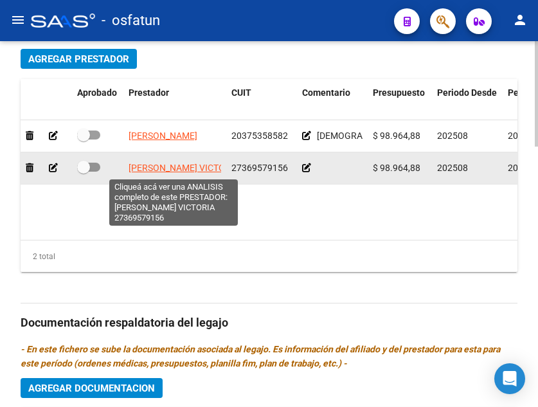
click at [184, 166] on span "[PERSON_NAME] VICTORIA" at bounding box center [184, 168] width 111 height 10
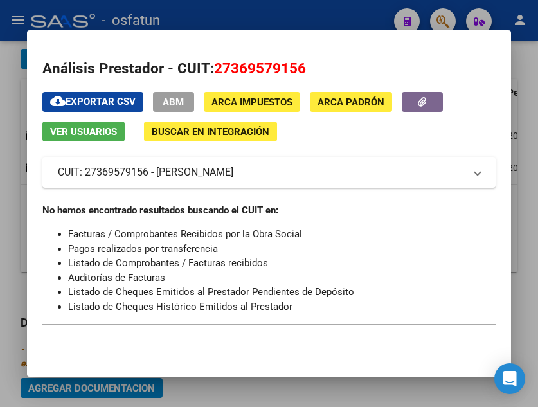
click at [234, 17] on div at bounding box center [269, 203] width 538 height 407
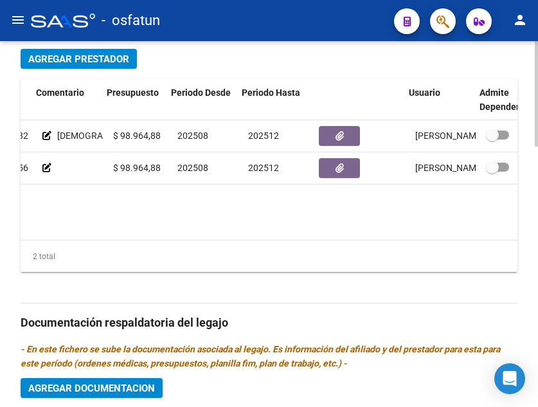
scroll to position [0, 291]
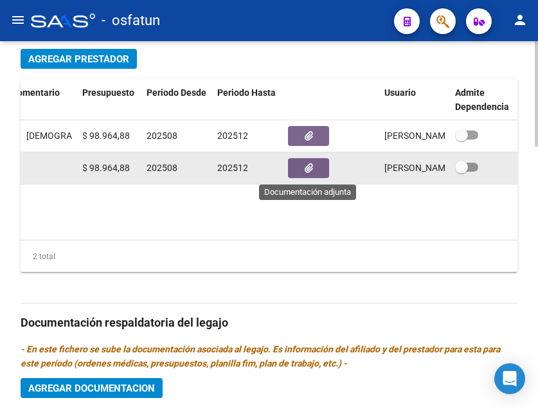
click at [310, 170] on icon "button" at bounding box center [309, 168] width 8 height 10
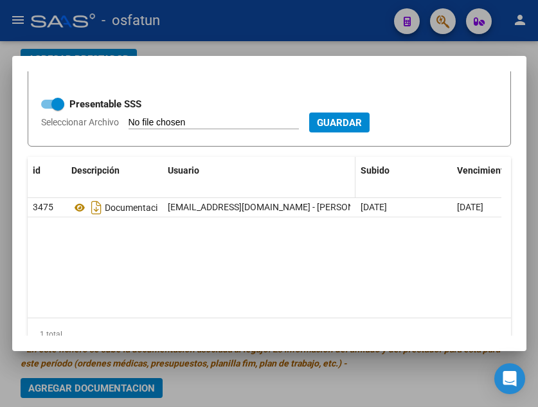
scroll to position [193, 0]
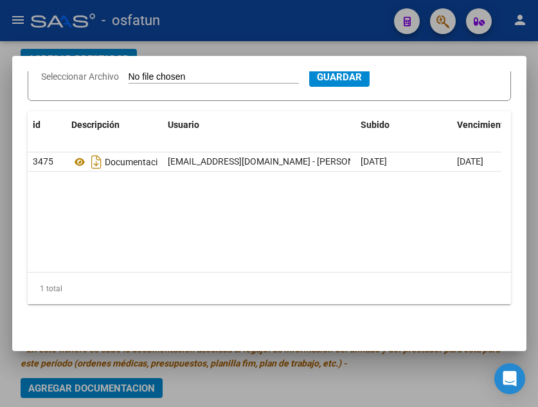
click at [250, 42] on div at bounding box center [269, 203] width 538 height 407
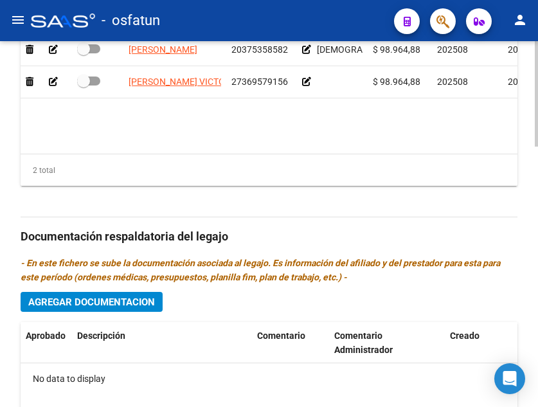
scroll to position [776, 0]
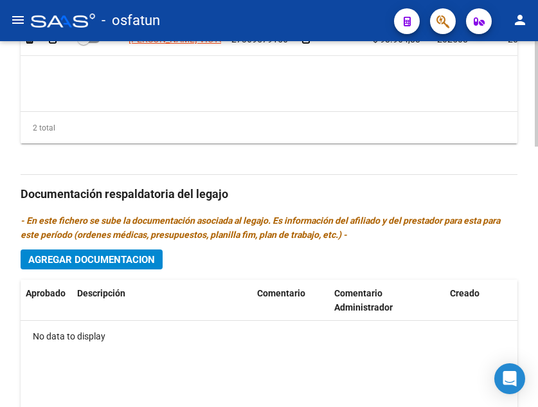
click at [106, 266] on span "Agregar Documentacion" at bounding box center [91, 260] width 127 height 12
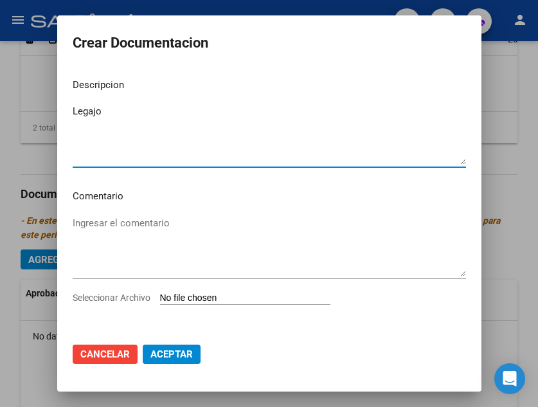
type textarea "Legajo"
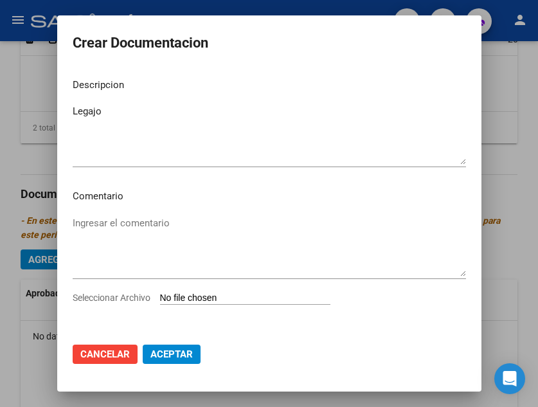
click at [214, 299] on input "Seleccionar Archivo" at bounding box center [245, 299] width 170 height 12
type input "C:\fakepath\[PERSON_NAME].pdf"
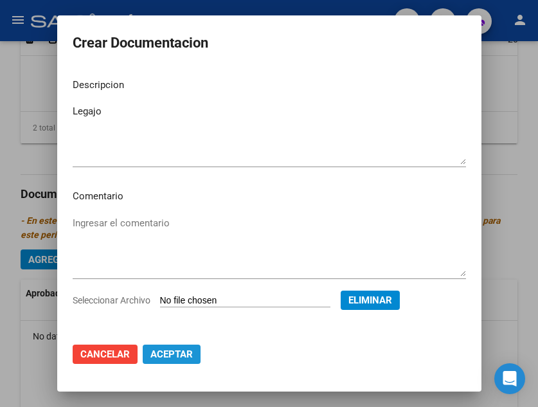
click at [178, 357] on span "Aceptar" at bounding box center [172, 355] width 42 height 12
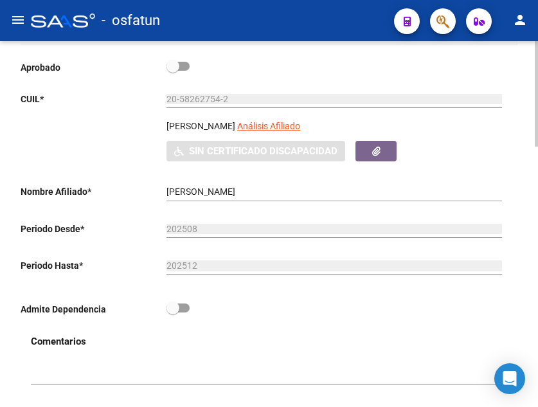
scroll to position [0, 0]
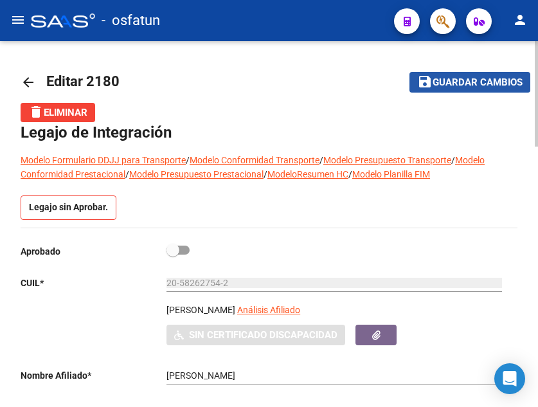
click at [457, 74] on button "save Guardar cambios" at bounding box center [470, 82] width 121 height 20
